Goal: Transaction & Acquisition: Obtain resource

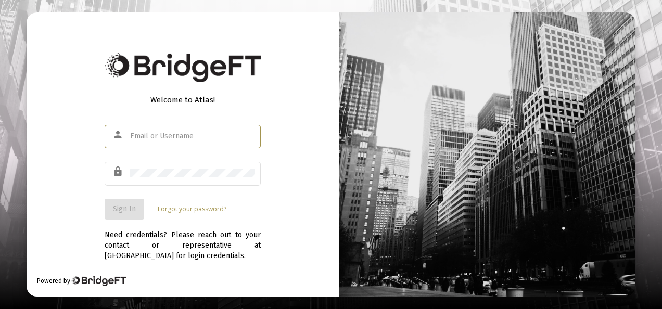
click at [194, 133] on input "text" at bounding box center [192, 136] width 125 height 8
type input "[EMAIL_ADDRESS][DOMAIN_NAME]"
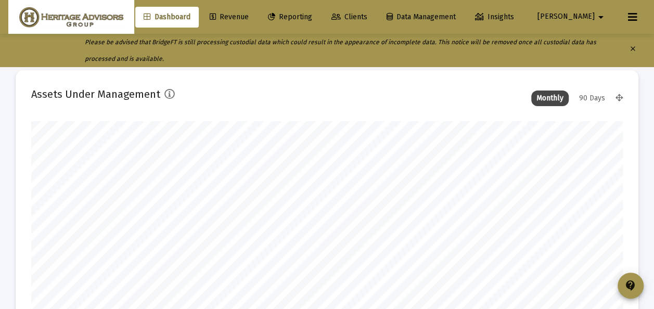
scroll to position [208, 317]
type input "[DATE]"
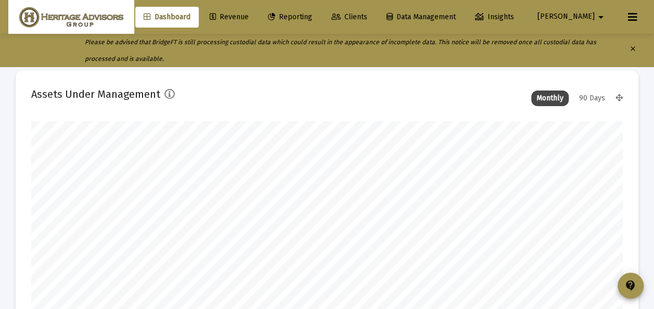
click at [367, 17] on span "Clients" at bounding box center [350, 16] width 36 height 9
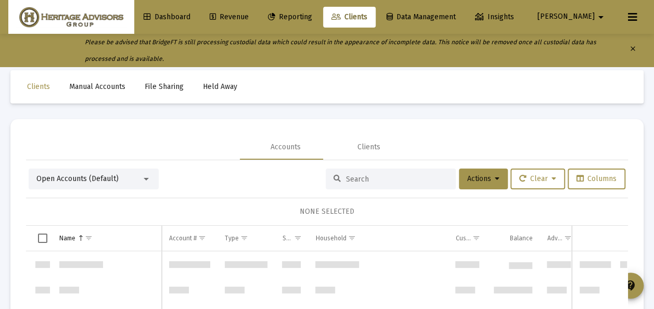
scroll to position [4496, 0]
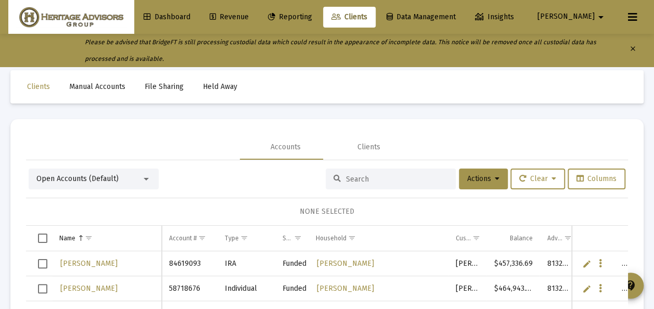
click at [149, 179] on div at bounding box center [146, 179] width 9 height 8
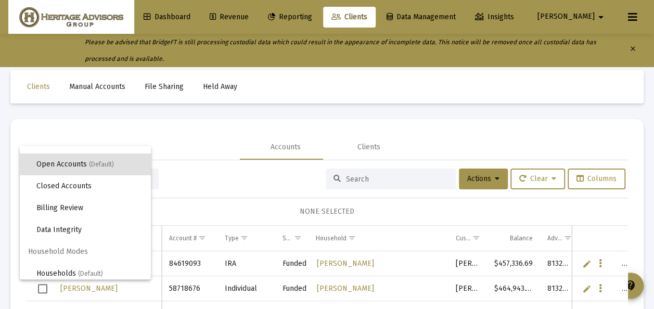
scroll to position [20, 0]
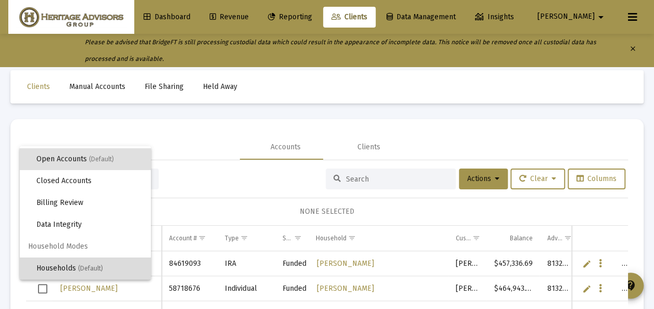
click at [94, 263] on span "Households (Default)" at bounding box center [89, 269] width 106 height 22
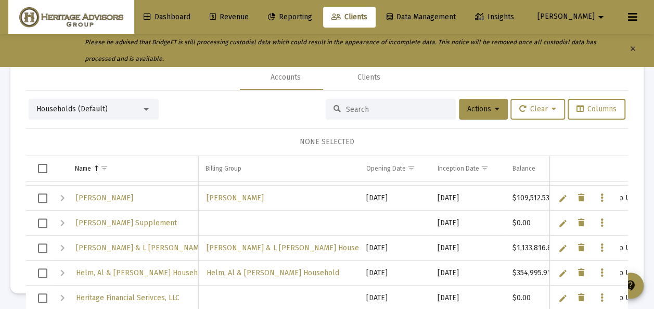
scroll to position [0, 0]
click at [41, 196] on span "Select row" at bounding box center [42, 198] width 9 height 9
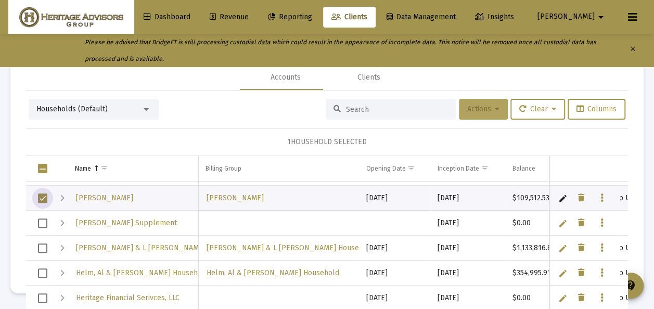
click at [472, 109] on span "Actions" at bounding box center [483, 109] width 32 height 9
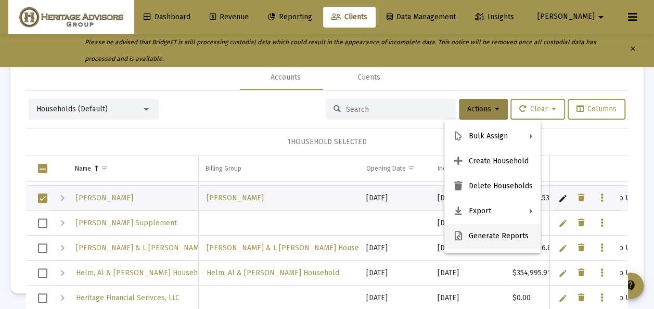
click at [484, 235] on button "Generate Reports" at bounding box center [492, 236] width 96 height 25
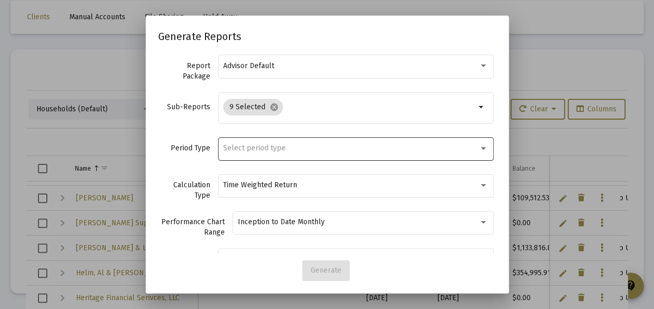
click at [284, 149] on div "Select period type" at bounding box center [351, 148] width 256 height 8
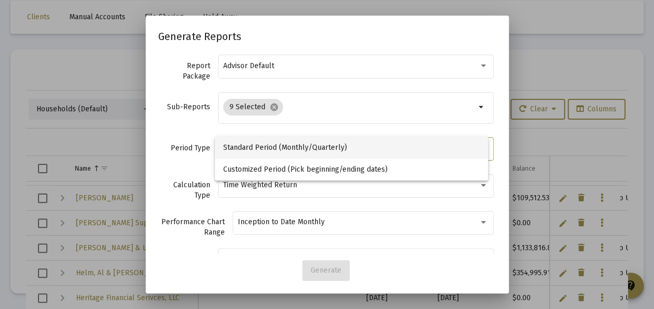
click at [284, 148] on span "Standard Period (Monthly/Quarterly)" at bounding box center [351, 148] width 257 height 22
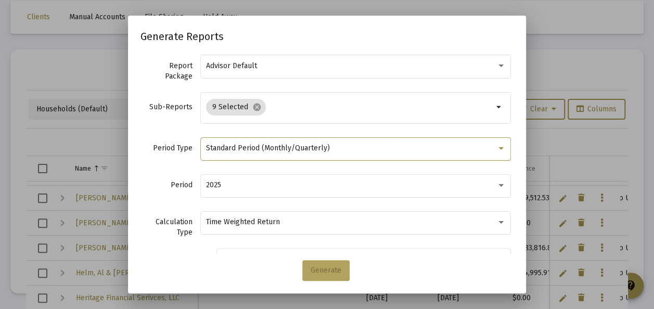
click at [333, 273] on span "Generate" at bounding box center [326, 270] width 31 height 9
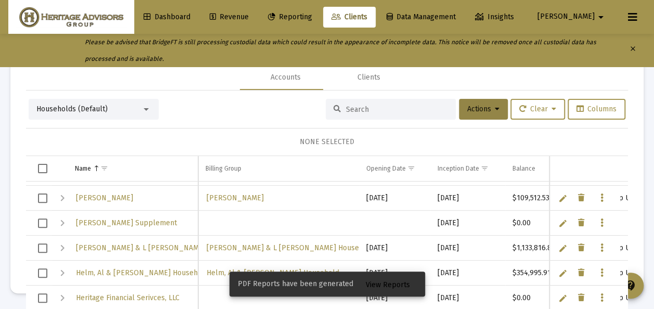
click at [376, 285] on span "View Reports" at bounding box center [388, 285] width 44 height 9
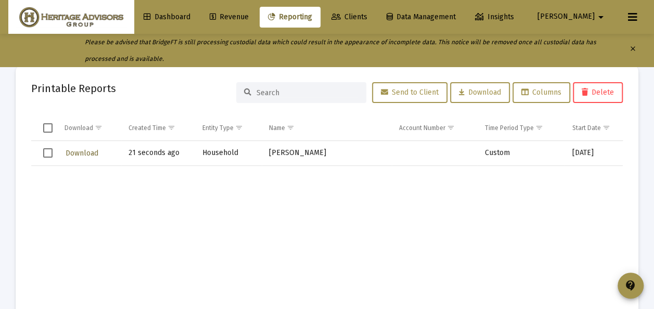
click at [87, 153] on span "Download" at bounding box center [82, 153] width 33 height 9
click at [46, 153] on span "Select row" at bounding box center [47, 152] width 9 height 9
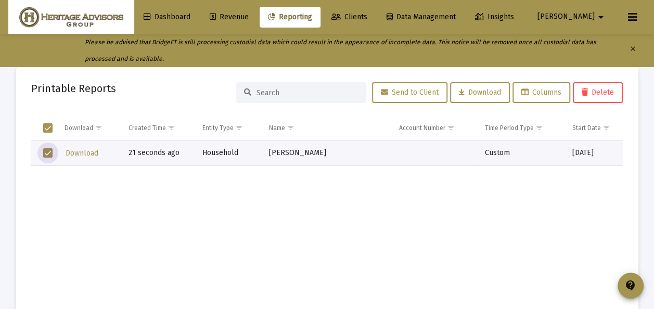
drag, startPoint x: 600, startPoint y: 92, endPoint x: 580, endPoint y: 91, distance: 20.3
click at [601, 92] on span "Delete" at bounding box center [598, 92] width 32 height 9
